Goal: Information Seeking & Learning: Find specific fact

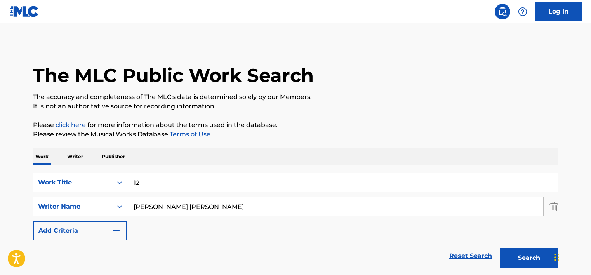
scroll to position [62, 0]
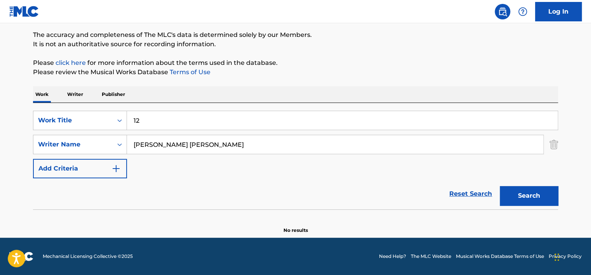
click at [149, 119] on input "12" at bounding box center [342, 120] width 430 height 19
type input "scavenger"
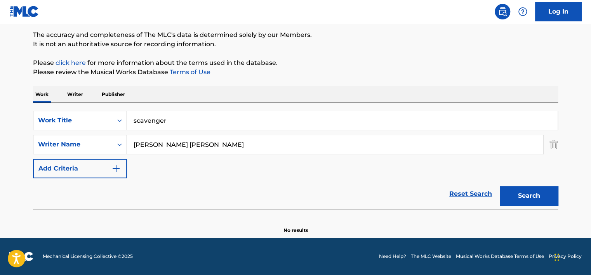
click at [500, 186] on button "Search" at bounding box center [529, 195] width 58 height 19
drag, startPoint x: 172, startPoint y: 144, endPoint x: 322, endPoint y: 141, distance: 149.9
click at [322, 141] on input "[PERSON_NAME] [PERSON_NAME]" at bounding box center [335, 144] width 416 height 19
click at [500, 186] on button "Search" at bounding box center [529, 195] width 58 height 19
click at [166, 148] on input "[PERSON_NAME]" at bounding box center [335, 144] width 416 height 19
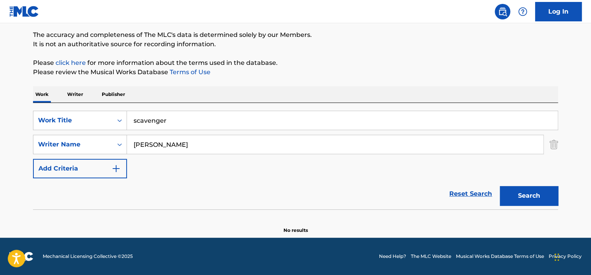
click at [166, 148] on input "[PERSON_NAME]" at bounding box center [335, 144] width 416 height 19
paste input "[PERSON_NAME]"
type input "[PERSON_NAME]"
click at [160, 127] on input "scavenger" at bounding box center [342, 120] width 430 height 19
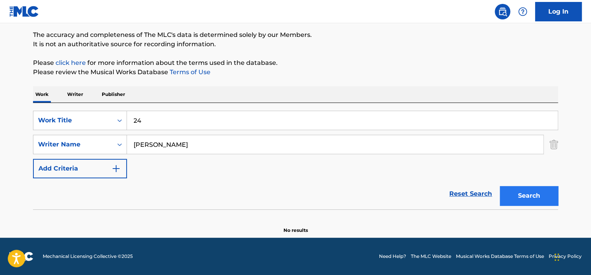
type input "24"
click at [540, 195] on button "Search" at bounding box center [529, 195] width 58 height 19
